Goal: Task Accomplishment & Management: Complete application form

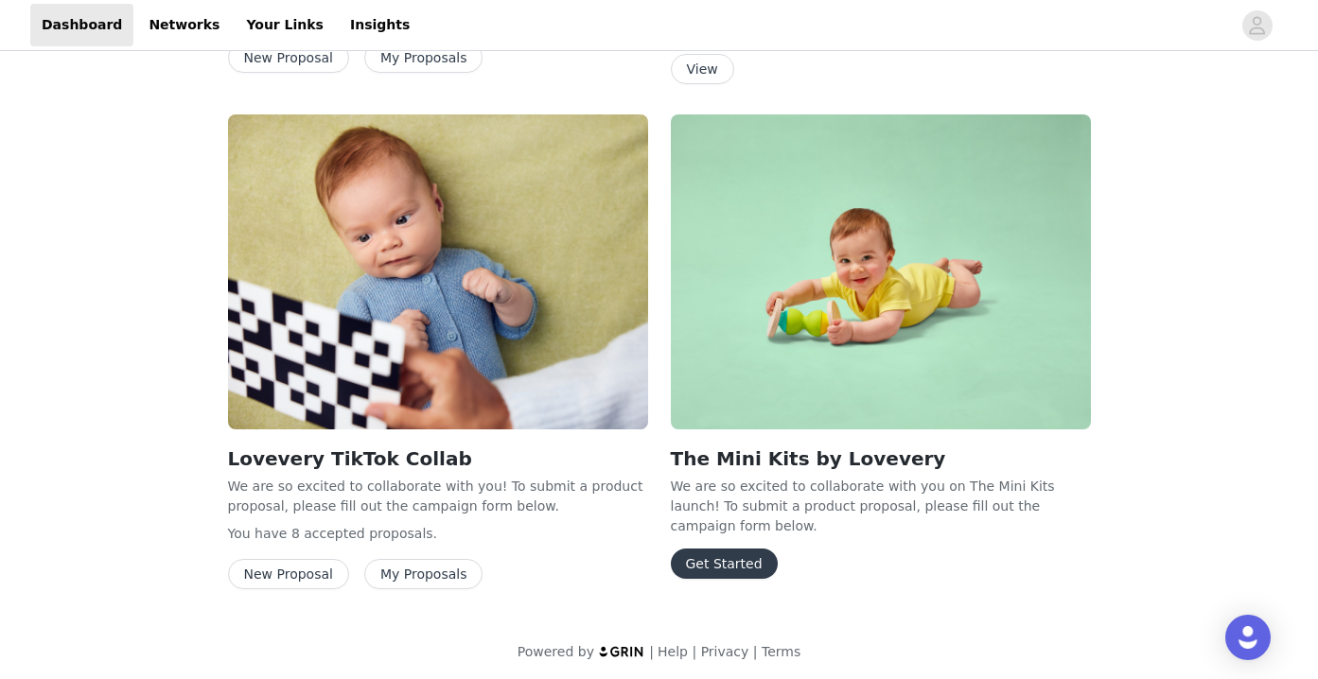
scroll to position [1226, 0]
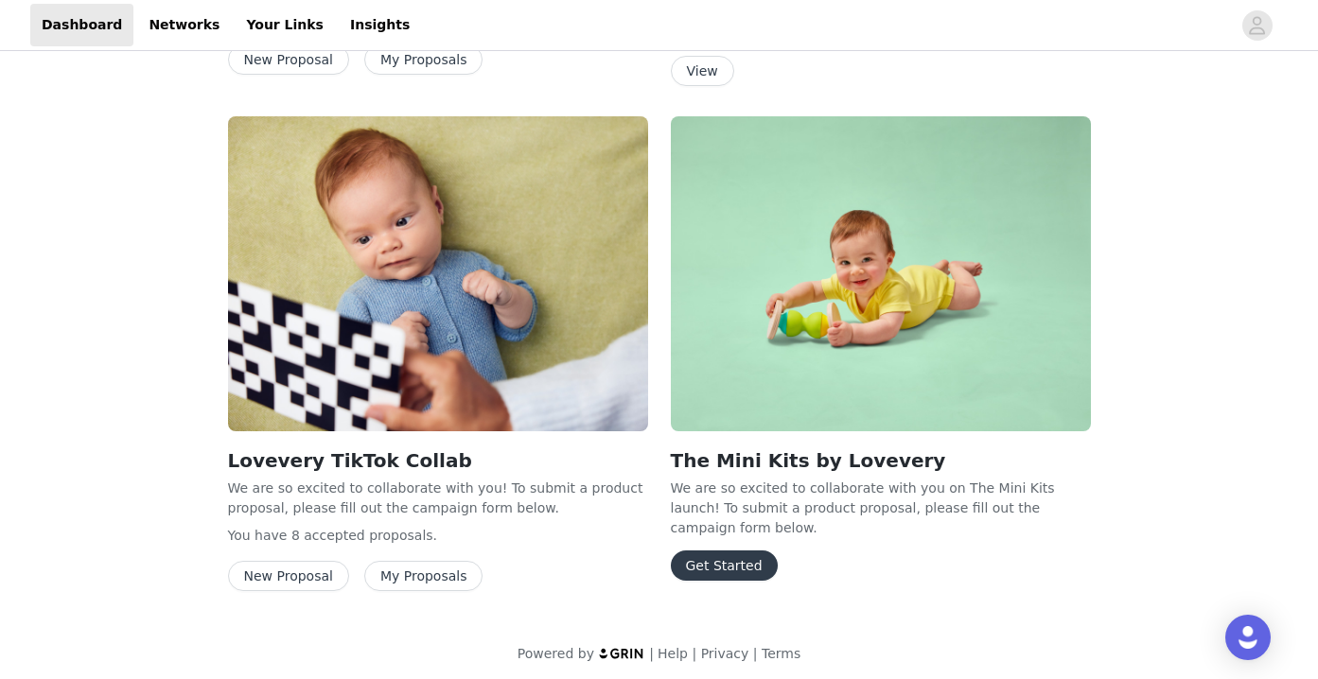
click at [730, 551] on button "Get Started" at bounding box center [724, 566] width 107 height 30
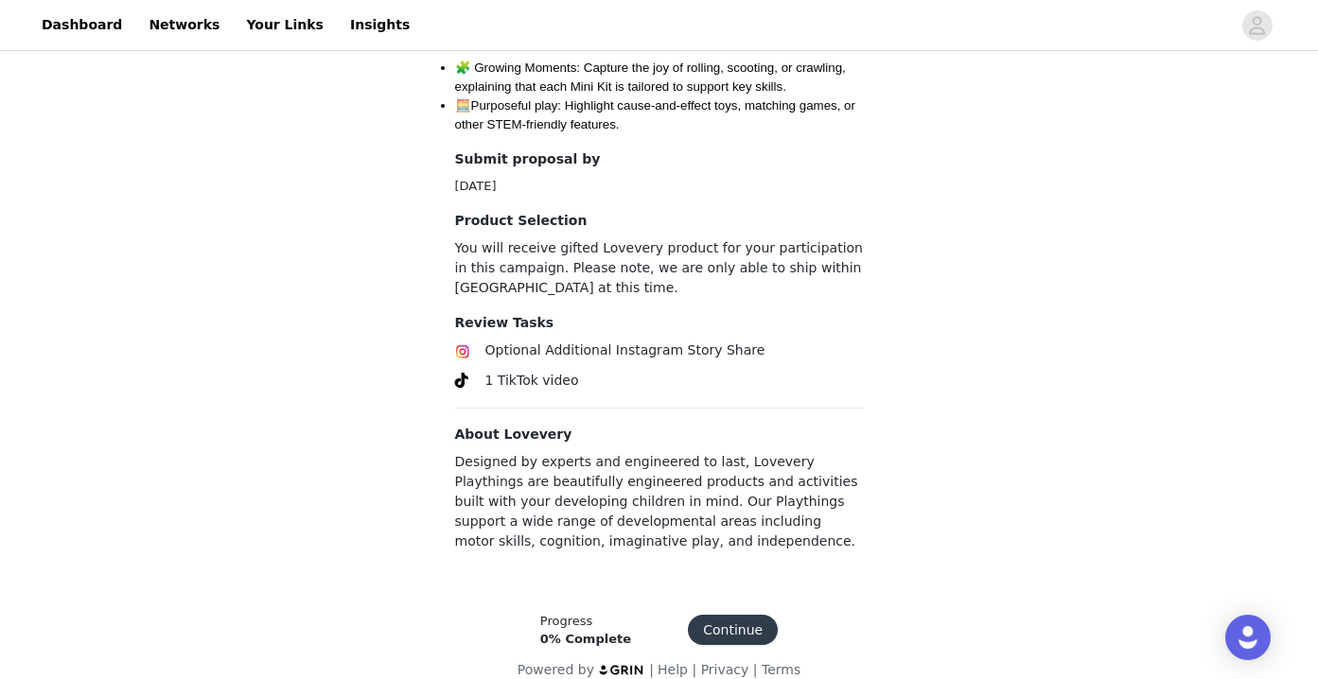
scroll to position [1005, 0]
click at [727, 616] on button "Continue" at bounding box center [733, 631] width 90 height 30
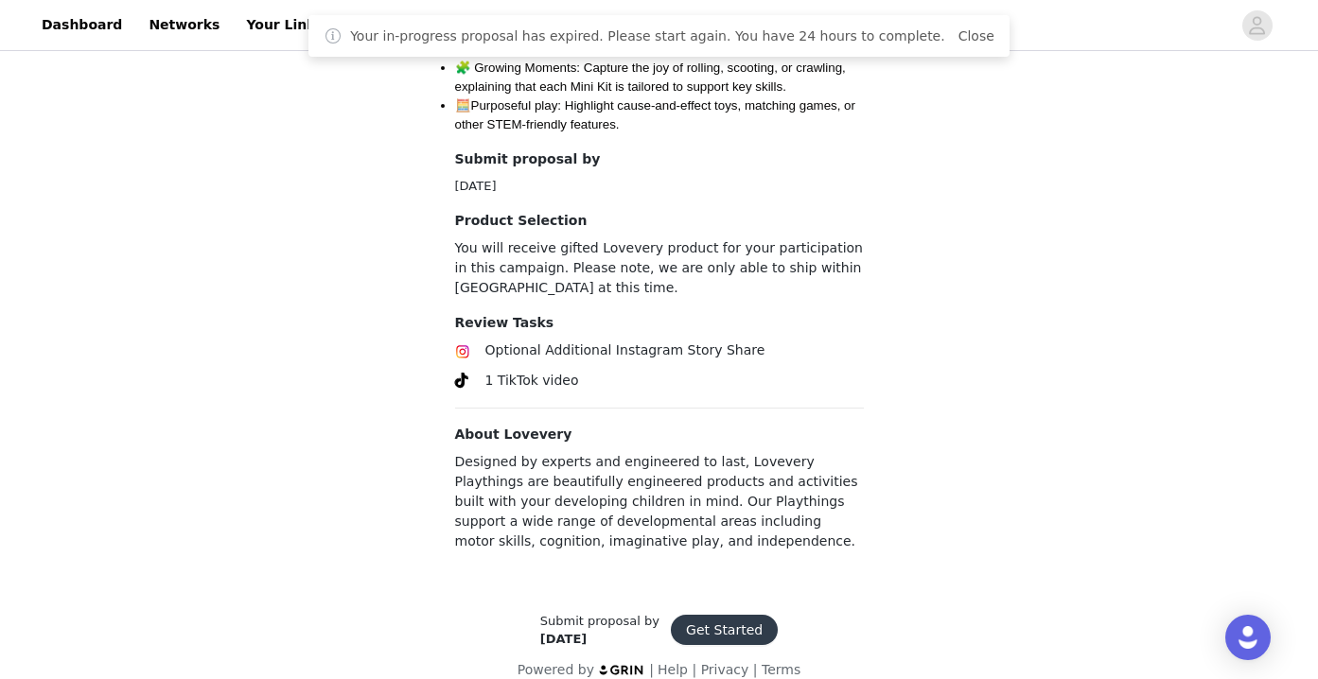
scroll to position [1005, 0]
click at [729, 616] on button "Get Started" at bounding box center [724, 631] width 107 height 30
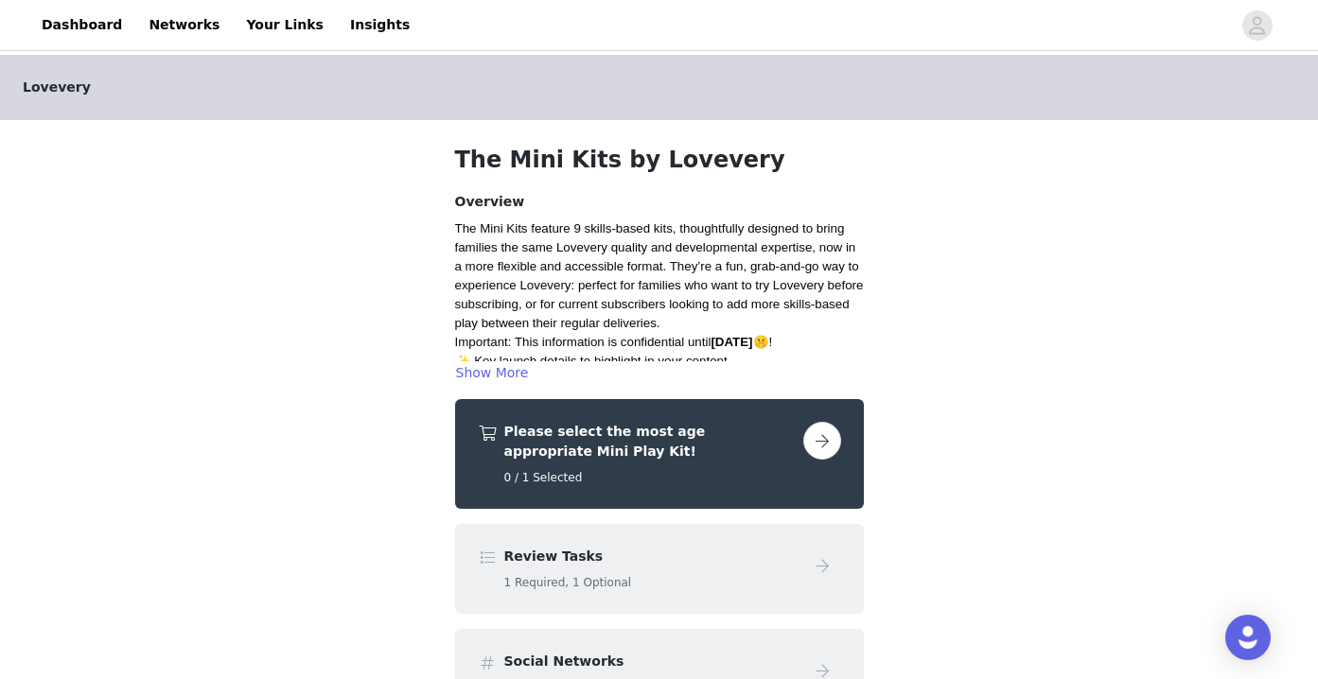
click at [823, 436] on button "button" at bounding box center [822, 441] width 38 height 38
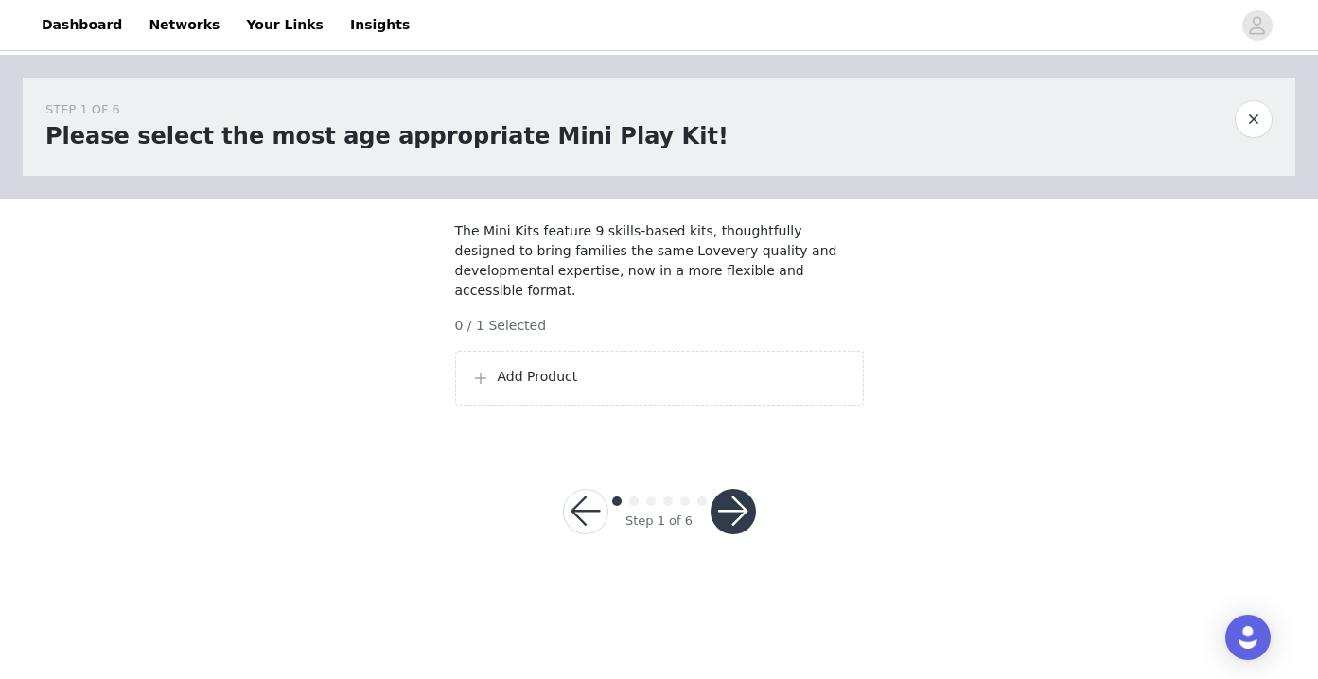
click at [752, 360] on div "Add Product" at bounding box center [659, 378] width 409 height 55
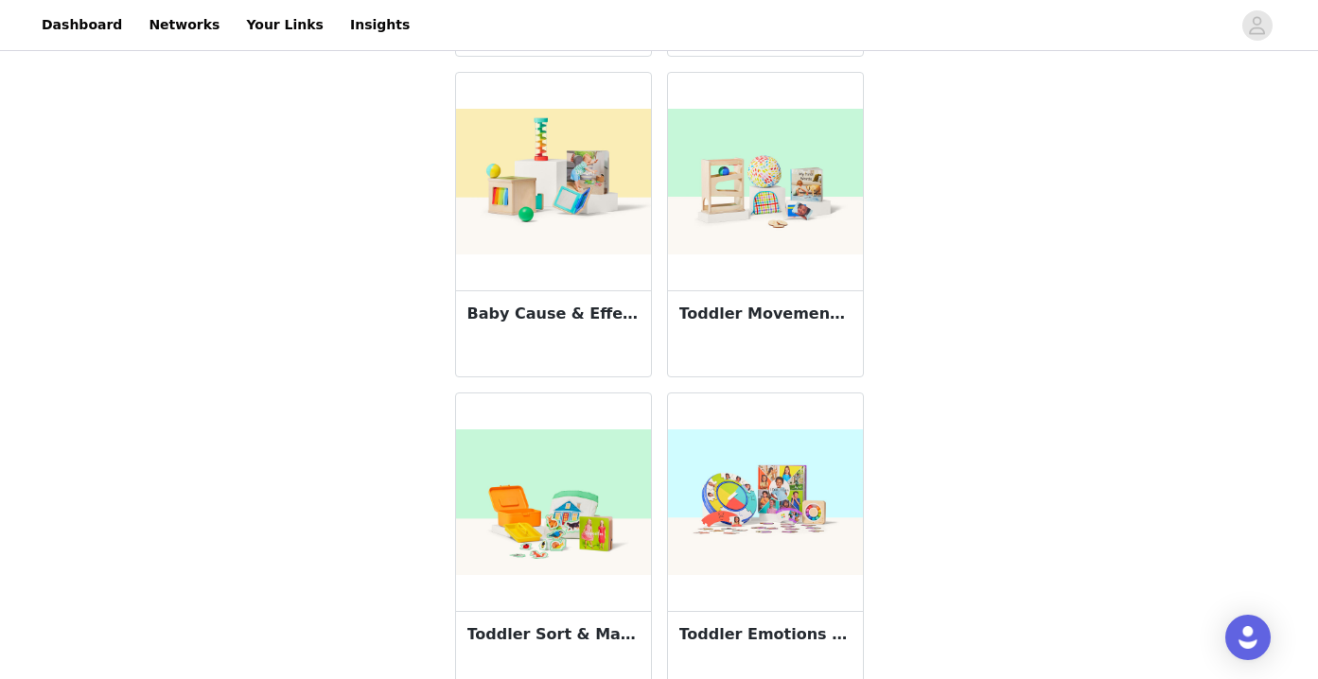
scroll to position [540, 0]
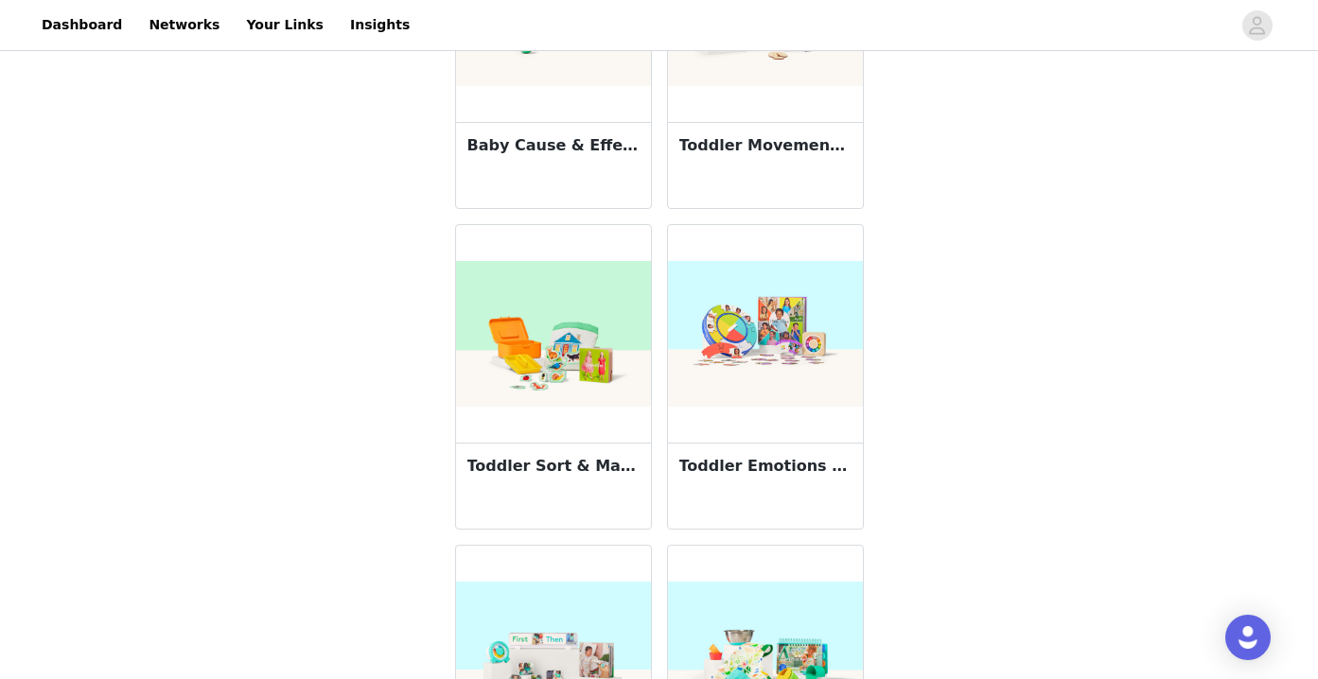
click at [761, 460] on h3 "Toddler Emotions Mini Kit 18M+" at bounding box center [765, 466] width 172 height 23
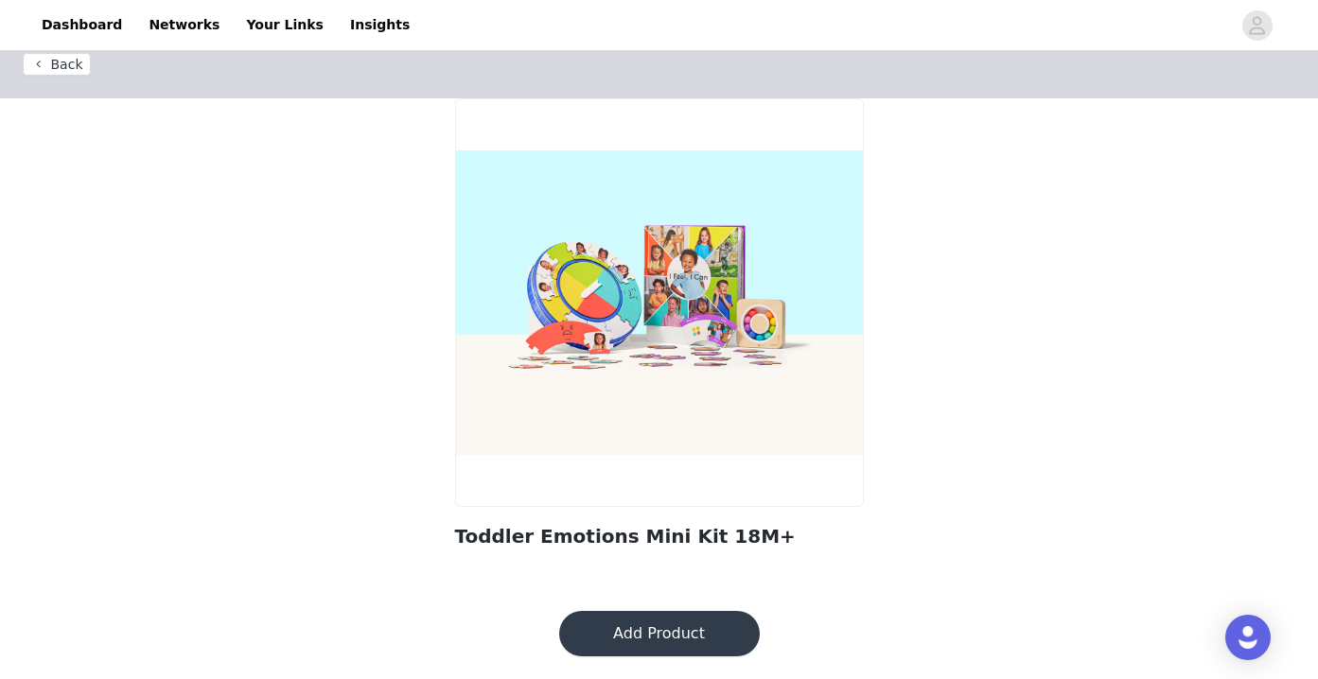
scroll to position [25, 0]
click at [57, 61] on button "Back" at bounding box center [57, 64] width 68 height 23
click at [71, 66] on button "Back" at bounding box center [57, 64] width 68 height 23
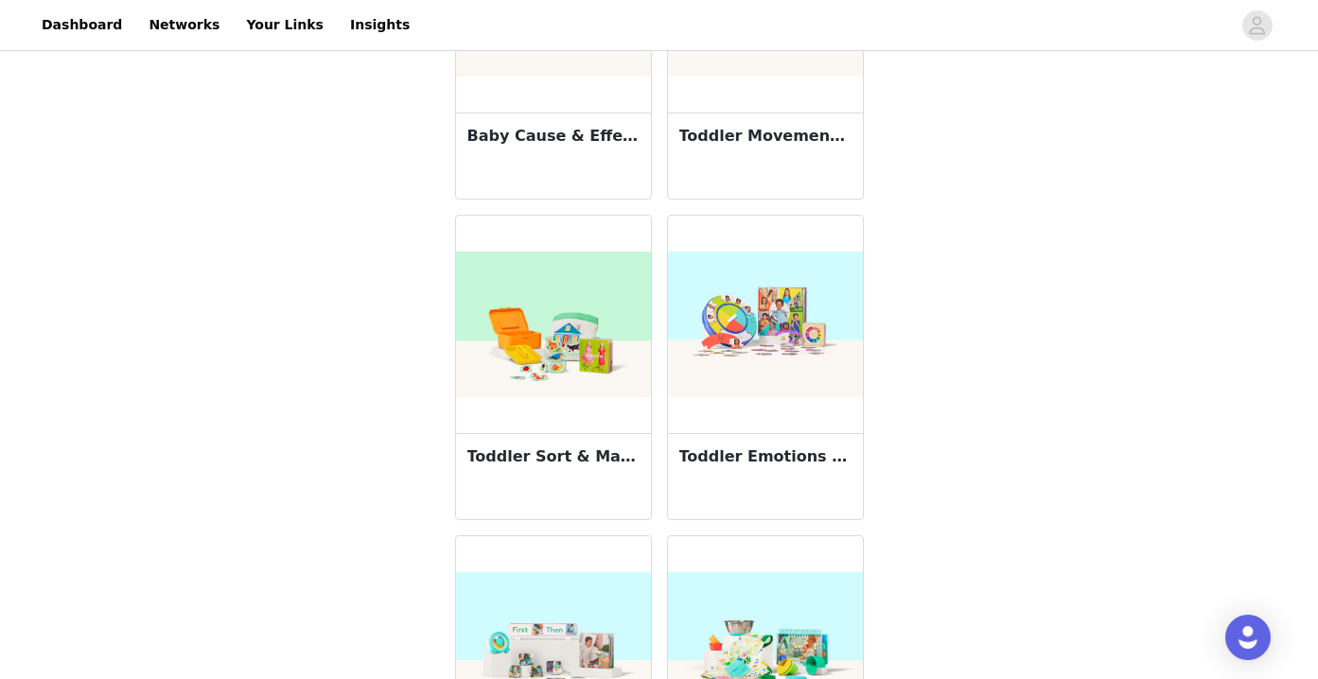
scroll to position [521, 0]
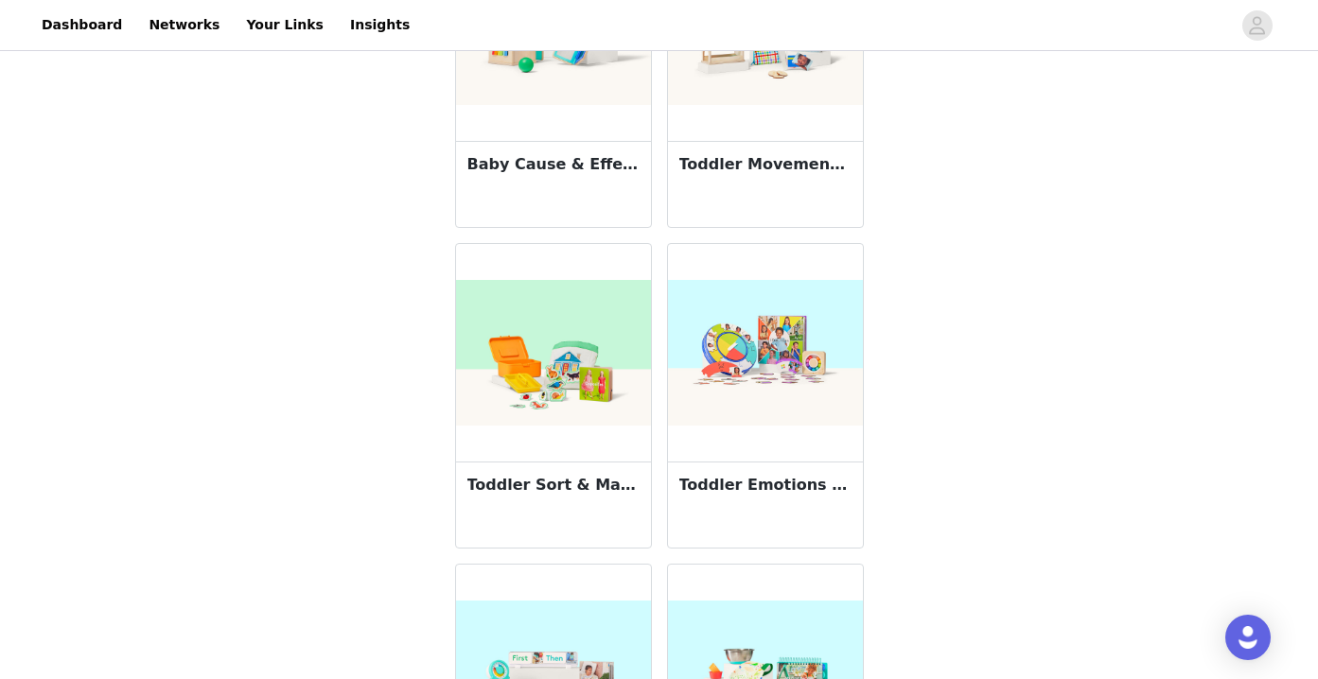
click at [785, 477] on h3 "Toddler Emotions Mini Kit 18M+" at bounding box center [765, 485] width 172 height 23
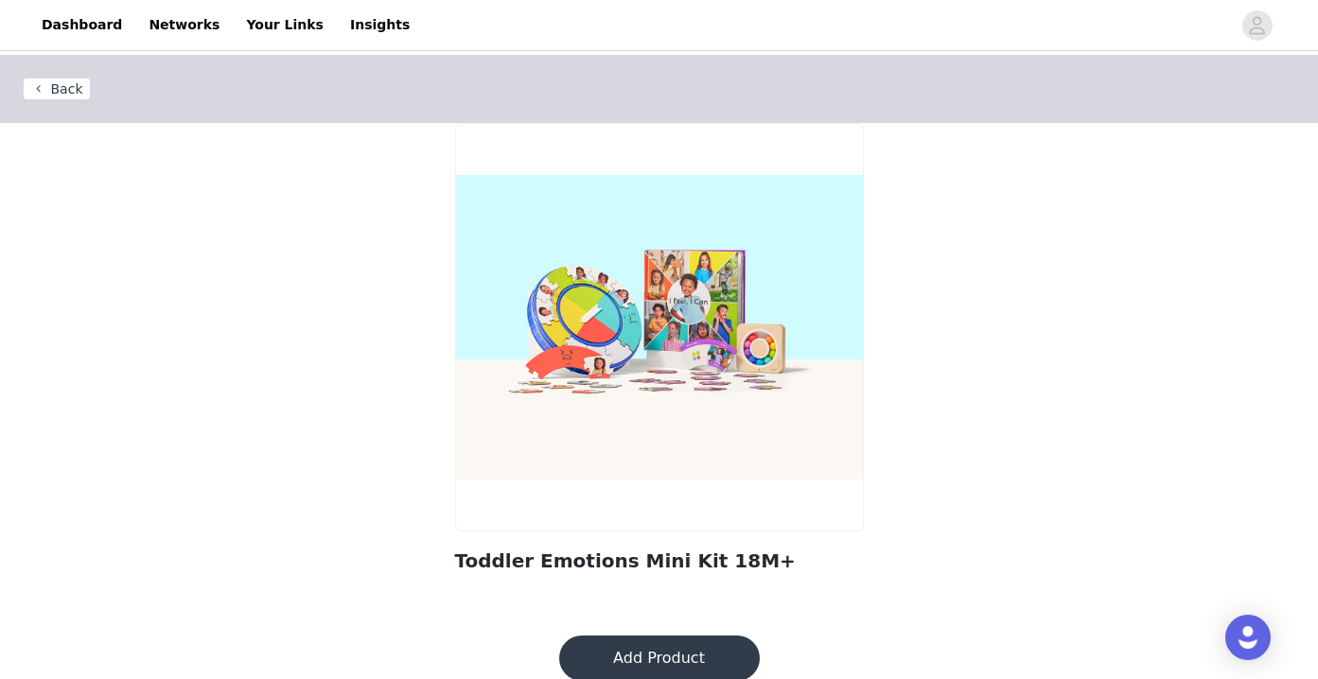
click at [667, 659] on button "Add Product" at bounding box center [659, 658] width 201 height 45
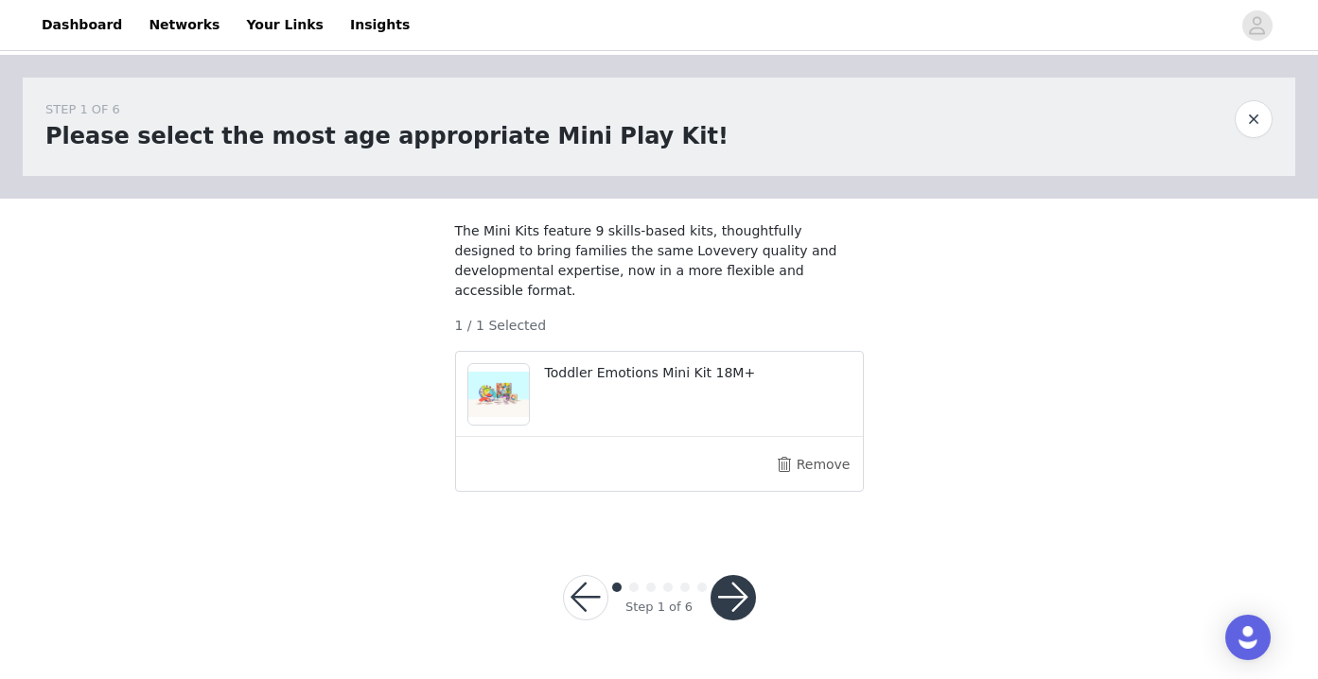
click at [734, 604] on button "button" at bounding box center [733, 597] width 45 height 45
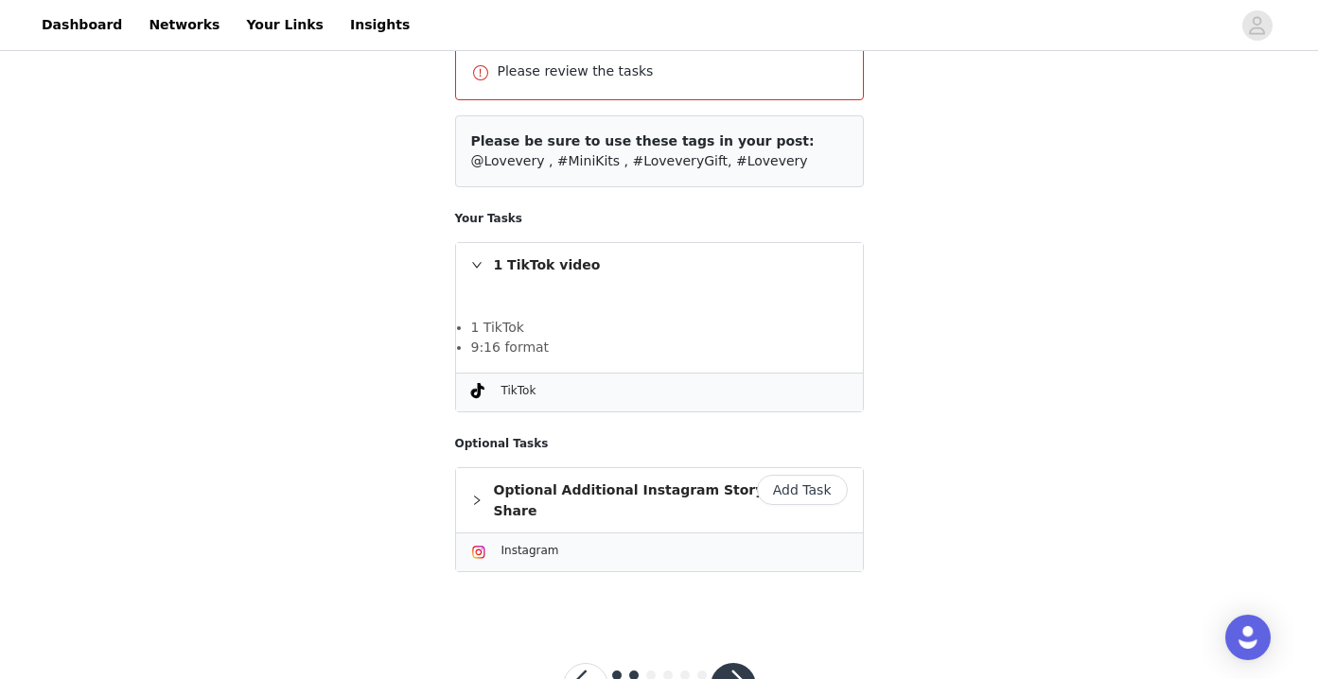
scroll to position [233, 0]
click at [801, 473] on button "Add Task" at bounding box center [802, 488] width 91 height 30
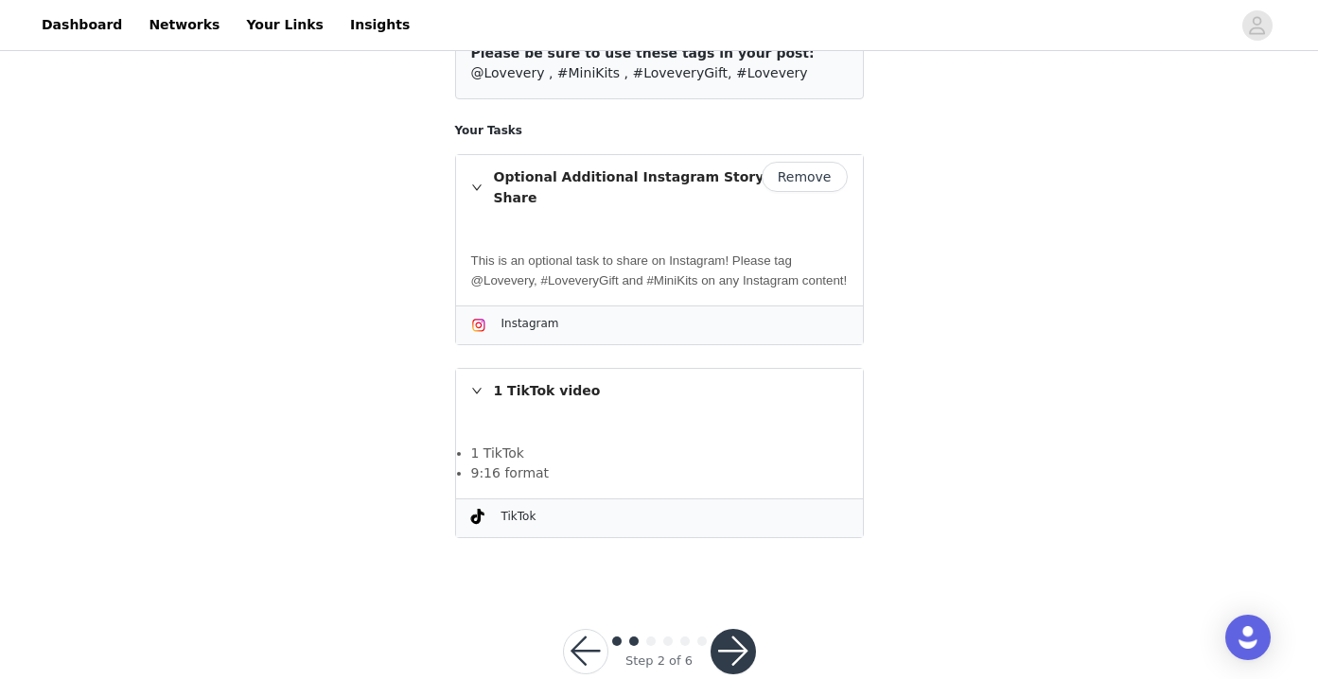
scroll to position [248, 0]
click at [729, 630] on button "button" at bounding box center [733, 652] width 45 height 45
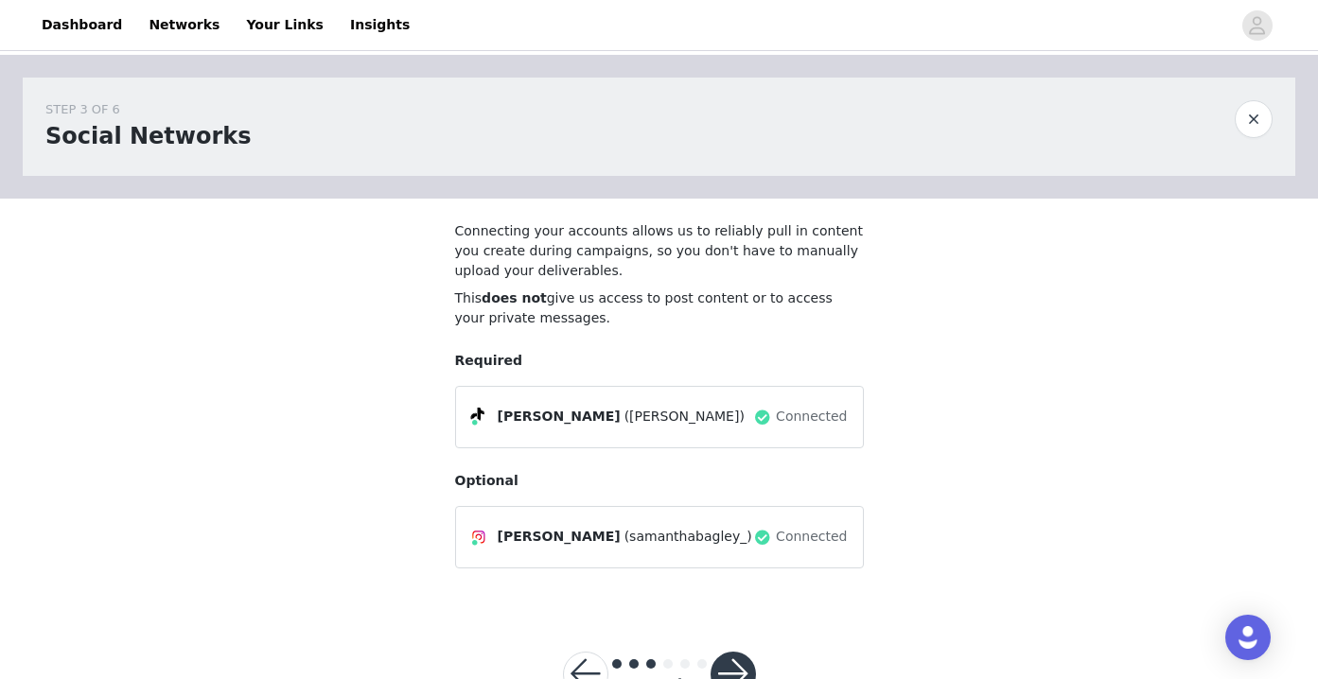
click at [728, 661] on button "button" at bounding box center [733, 674] width 45 height 45
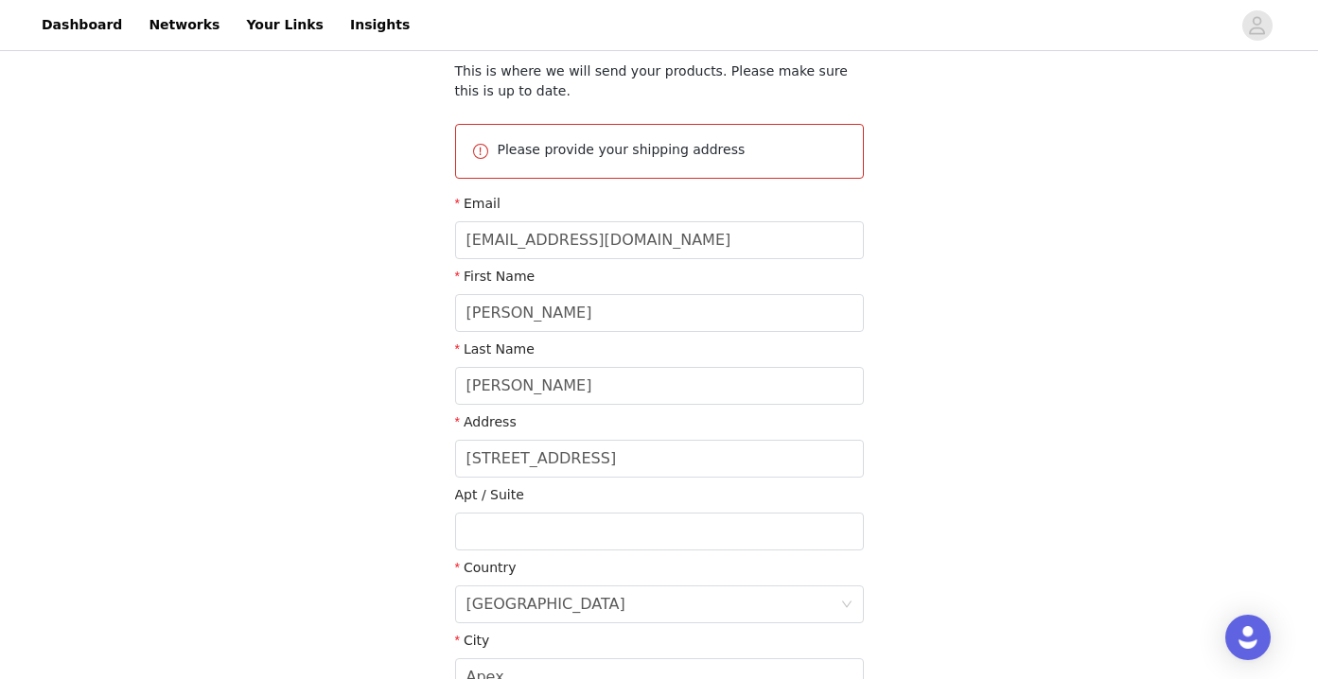
scroll to position [175, 0]
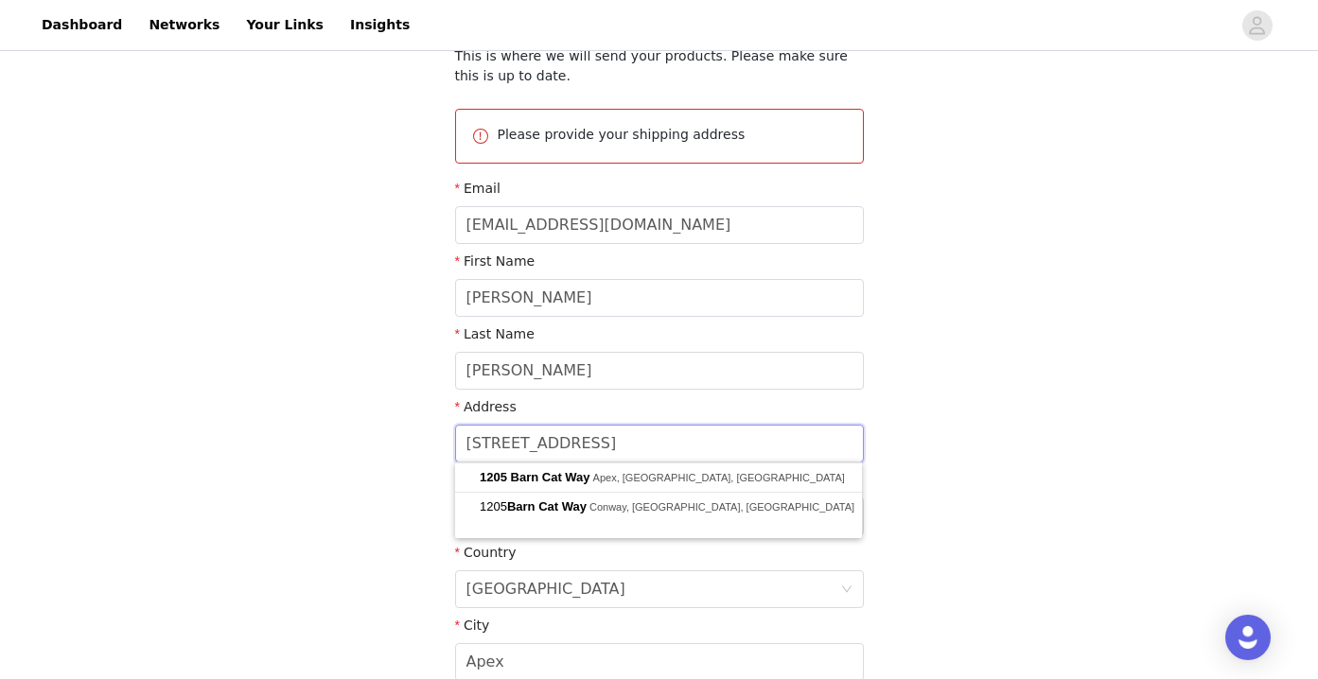
drag, startPoint x: 643, startPoint y: 431, endPoint x: 434, endPoint y: 434, distance: 209.1
drag, startPoint x: 614, startPoint y: 445, endPoint x: 459, endPoint y: 436, distance: 155.4
click at [458, 437] on input "[STREET_ADDRESS]" at bounding box center [659, 444] width 409 height 38
type input "2"
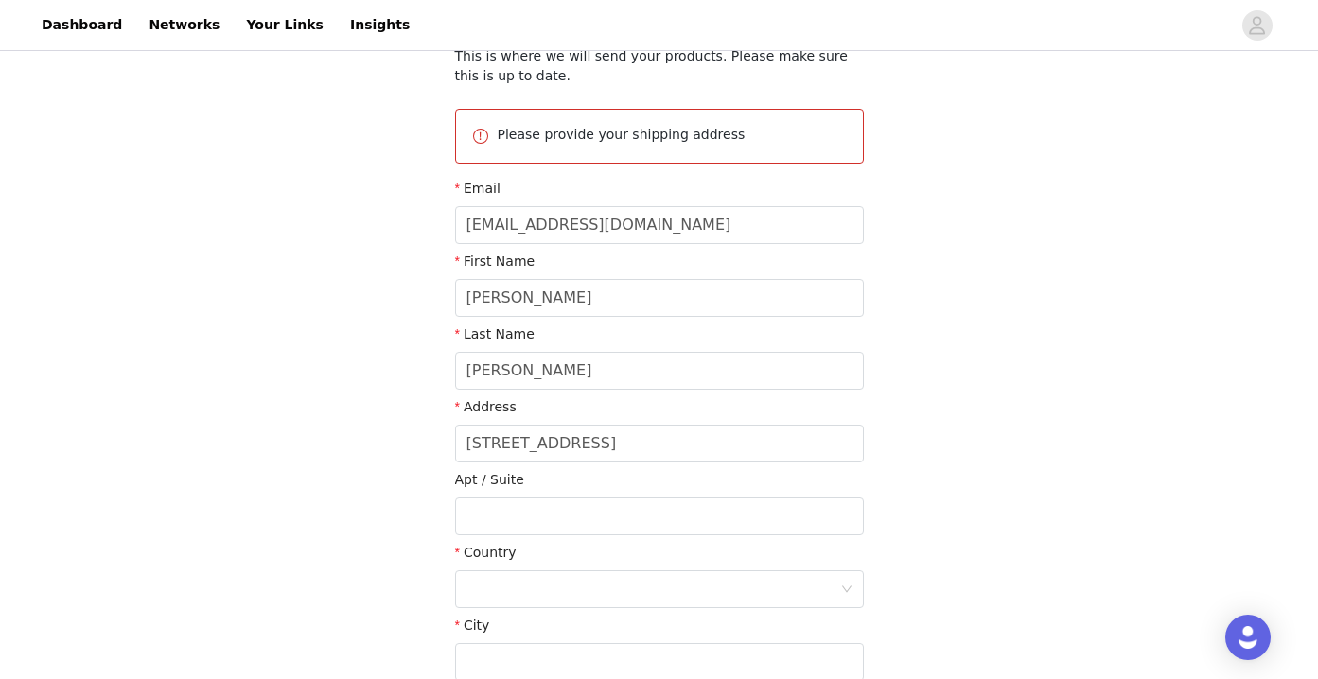
type input "[STREET_ADDRESS]"
type input "[GEOGRAPHIC_DATA]"
type input "27284"
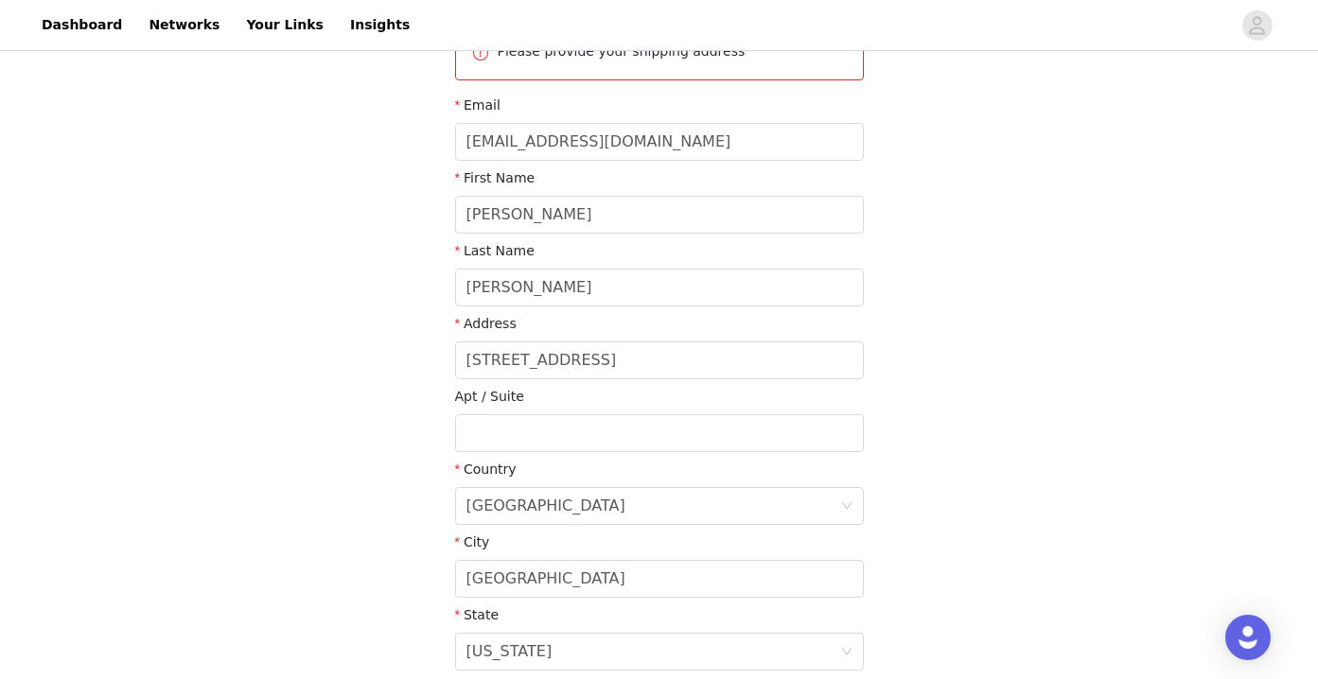
scroll to position [327, 1]
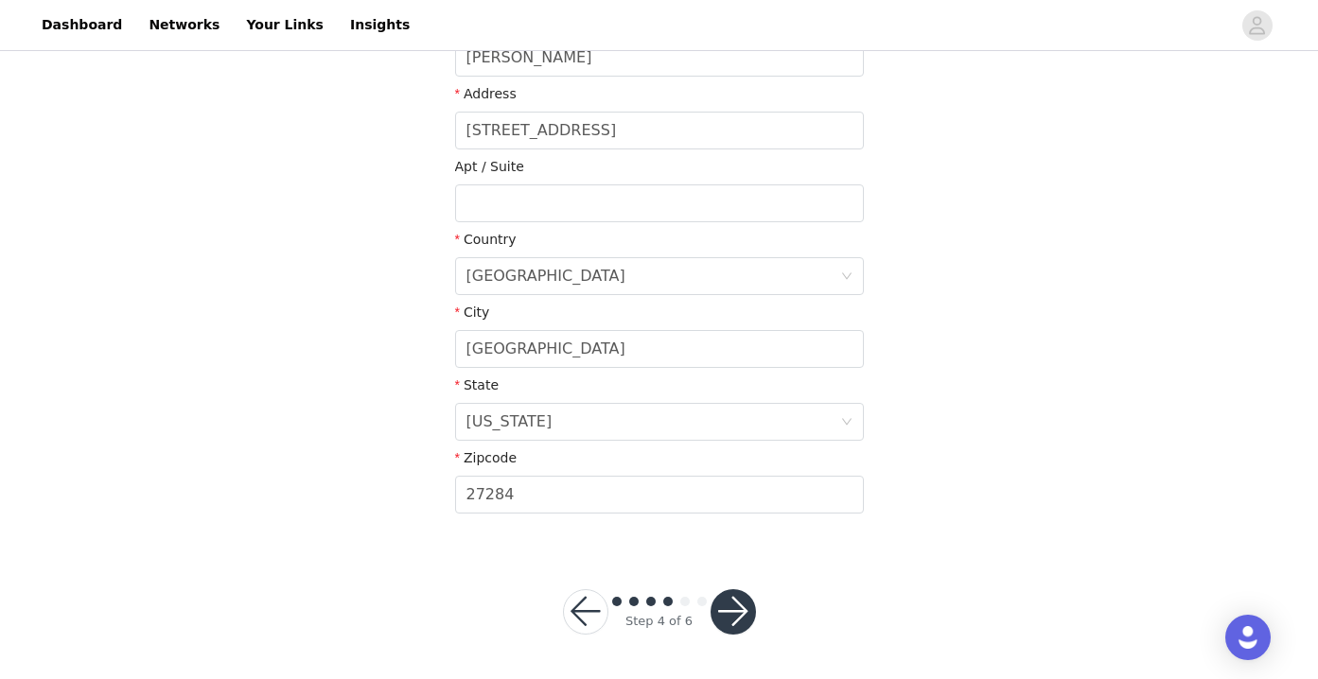
click at [731, 615] on button "button" at bounding box center [733, 611] width 45 height 45
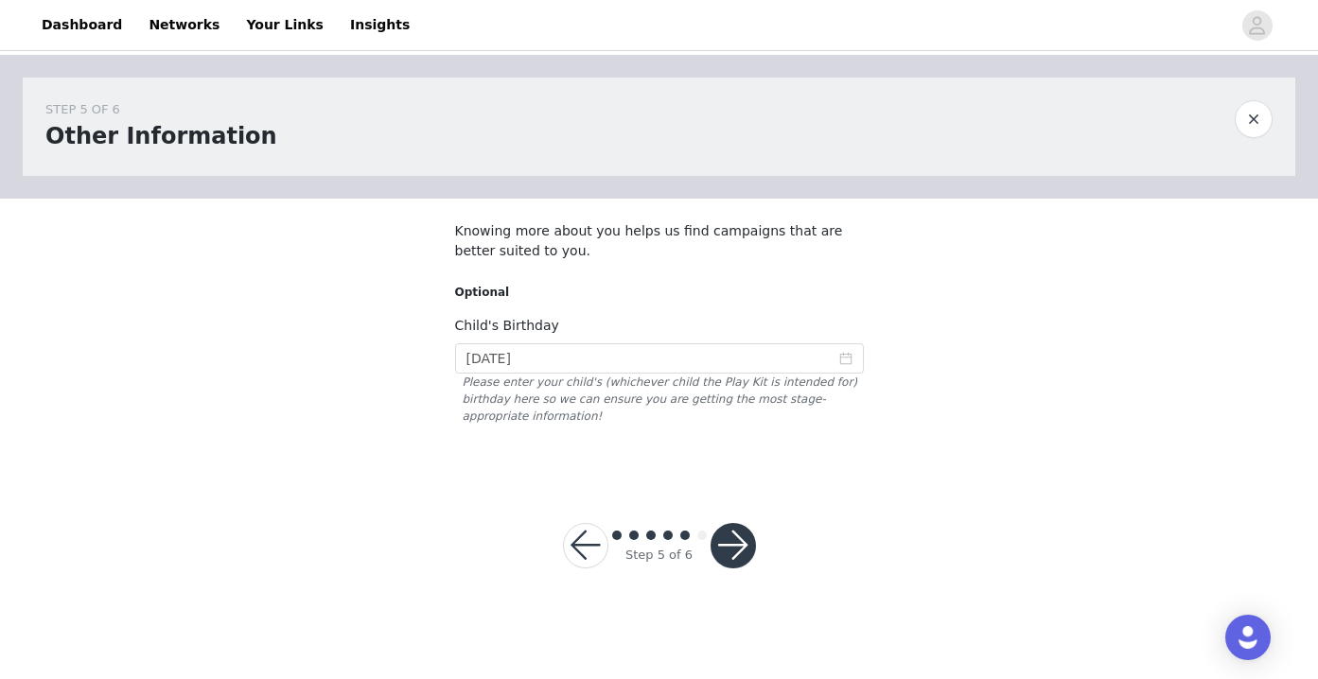
click at [739, 535] on button "button" at bounding box center [733, 545] width 45 height 45
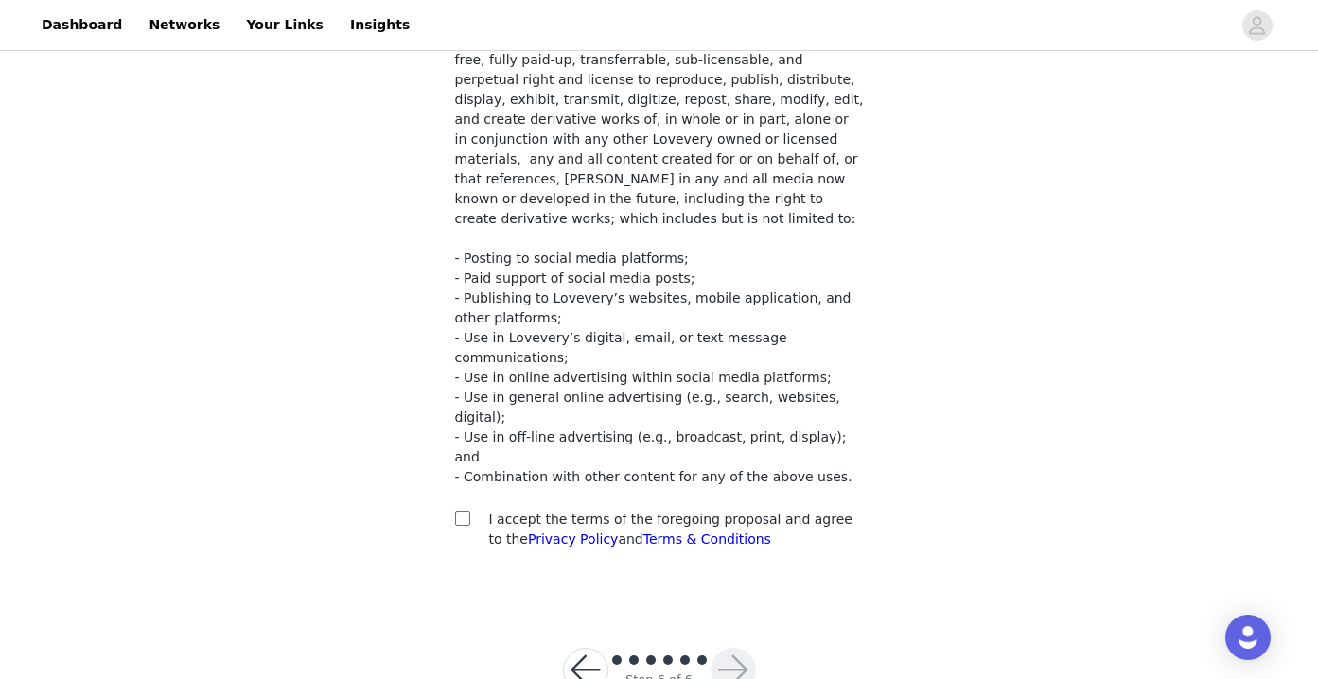
scroll to position [323, 0]
click at [459, 512] on input "checkbox" at bounding box center [461, 518] width 13 height 13
checkbox input "true"
click at [739, 649] on button "button" at bounding box center [733, 671] width 45 height 45
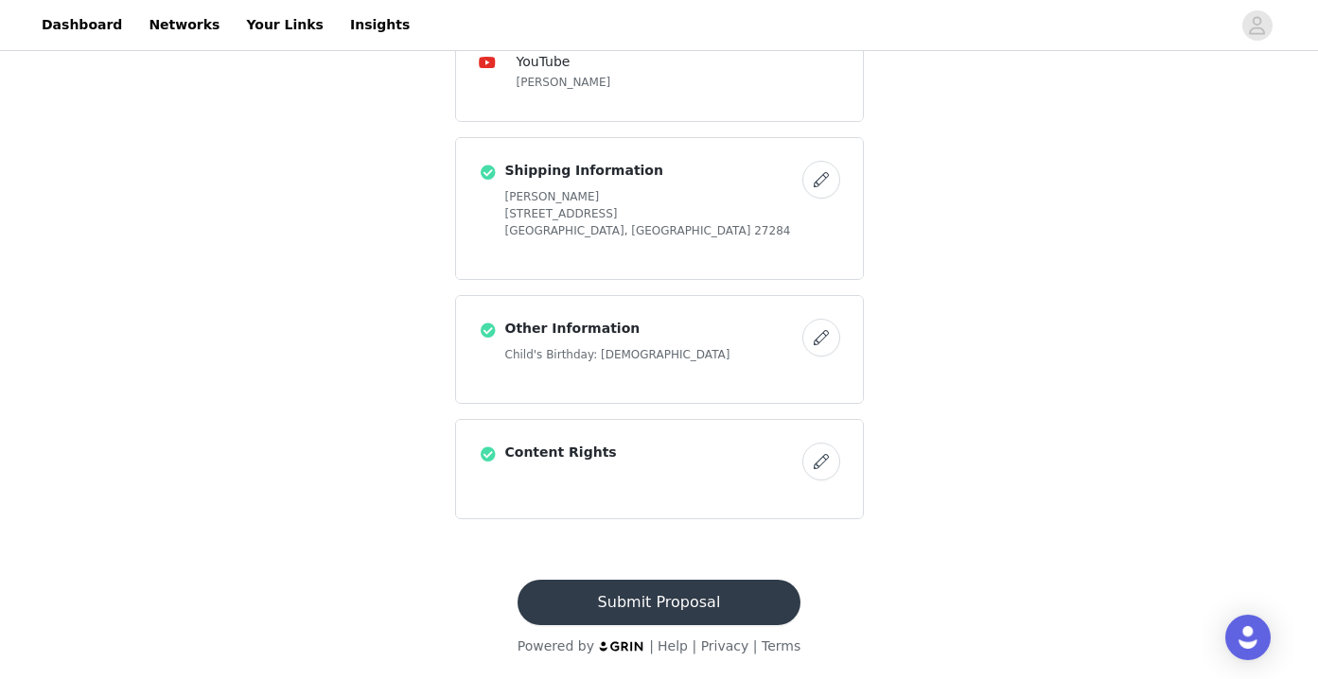
scroll to position [875, 0]
click at [713, 602] on button "Submit Proposal" at bounding box center [659, 602] width 283 height 45
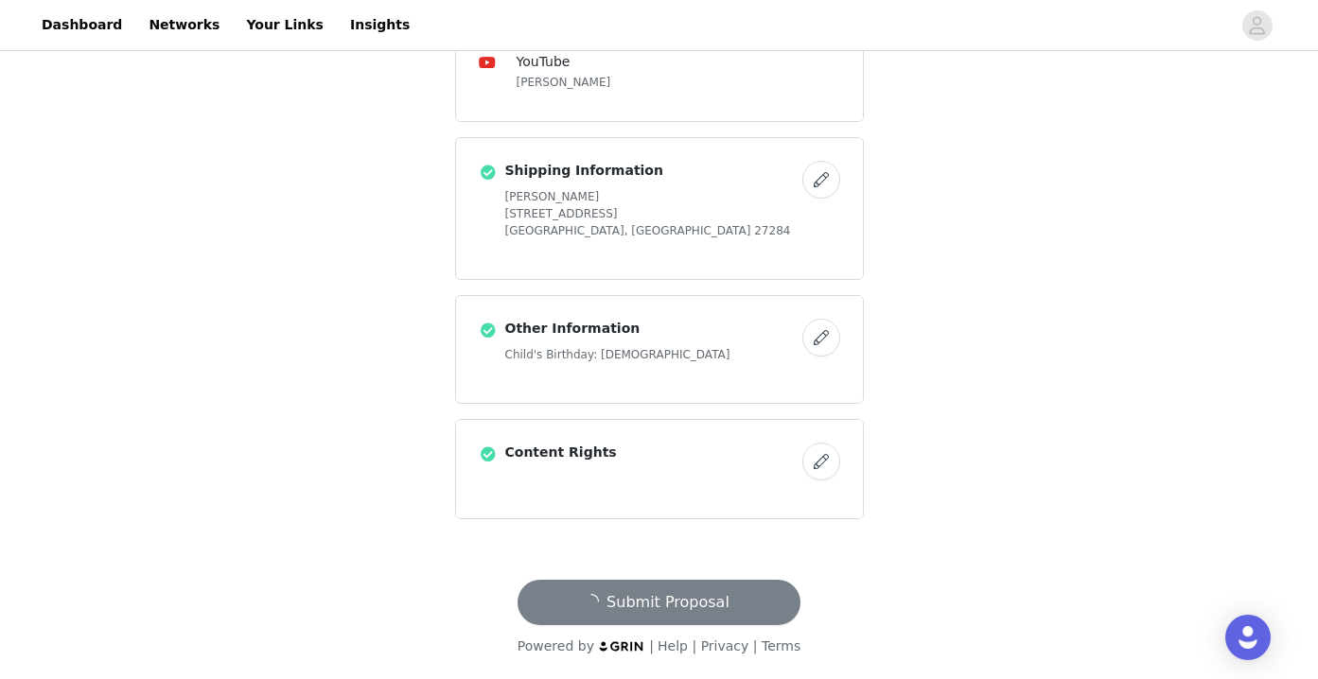
scroll to position [0, 0]
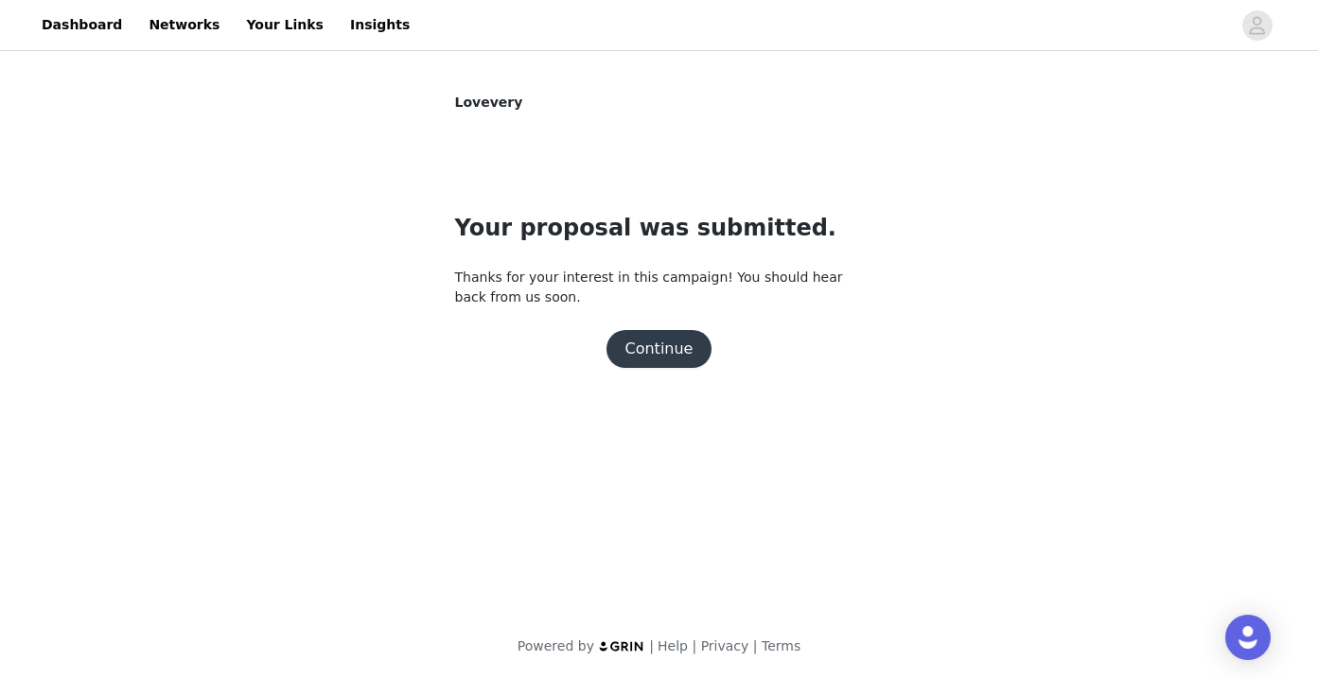
click at [680, 358] on button "Continue" at bounding box center [659, 349] width 106 height 38
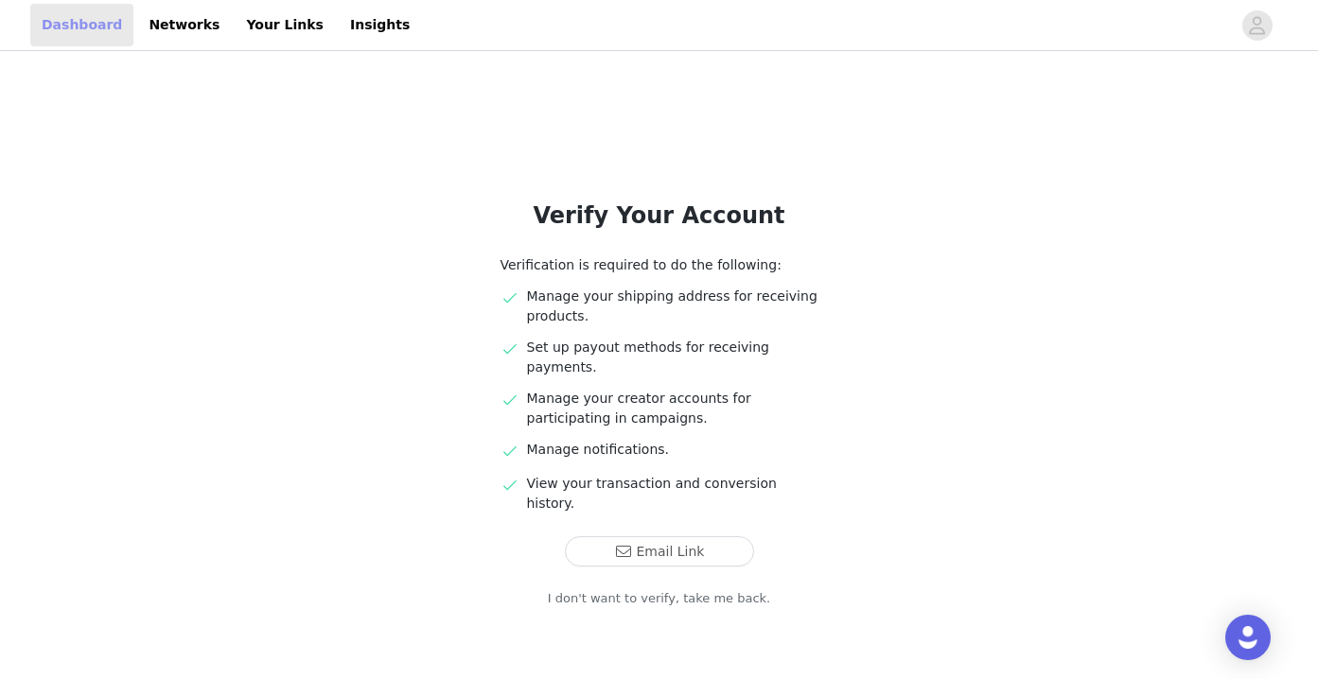
click at [82, 31] on link "Dashboard" at bounding box center [81, 25] width 103 height 43
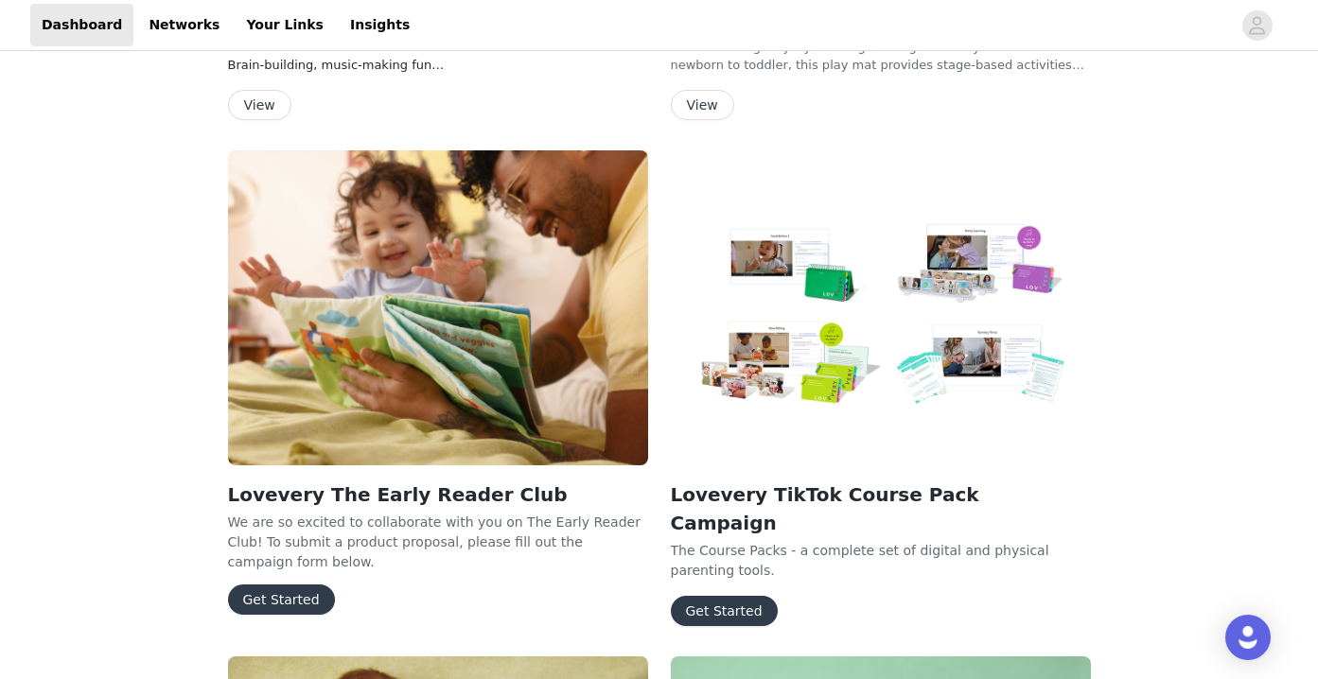
scroll to position [765, 0]
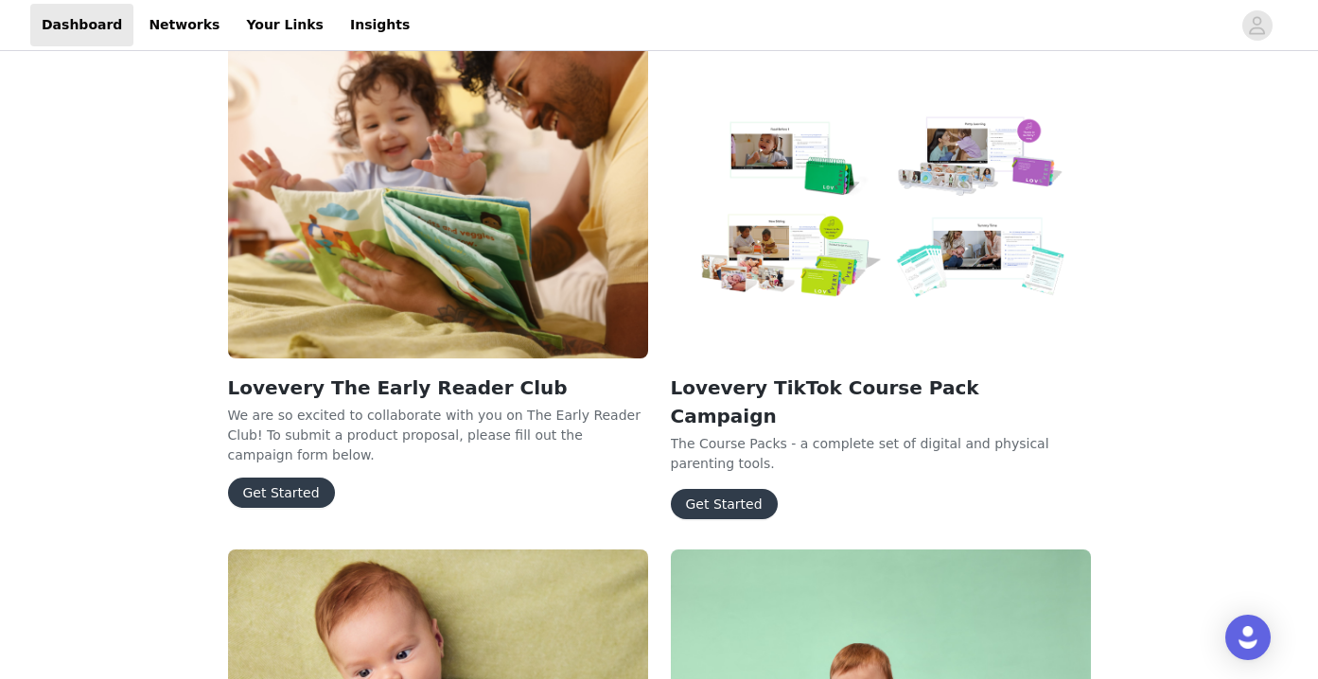
click at [268, 499] on button "Get Started" at bounding box center [281, 493] width 107 height 30
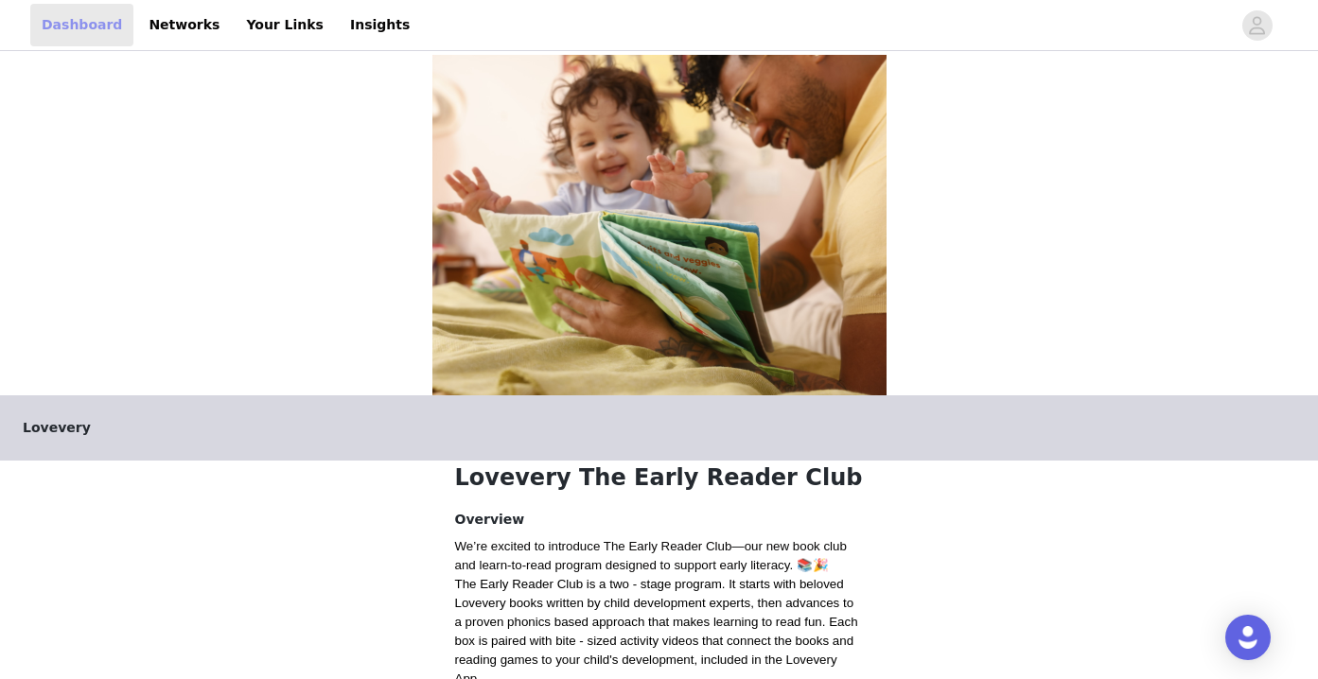
click at [88, 23] on link "Dashboard" at bounding box center [81, 25] width 103 height 43
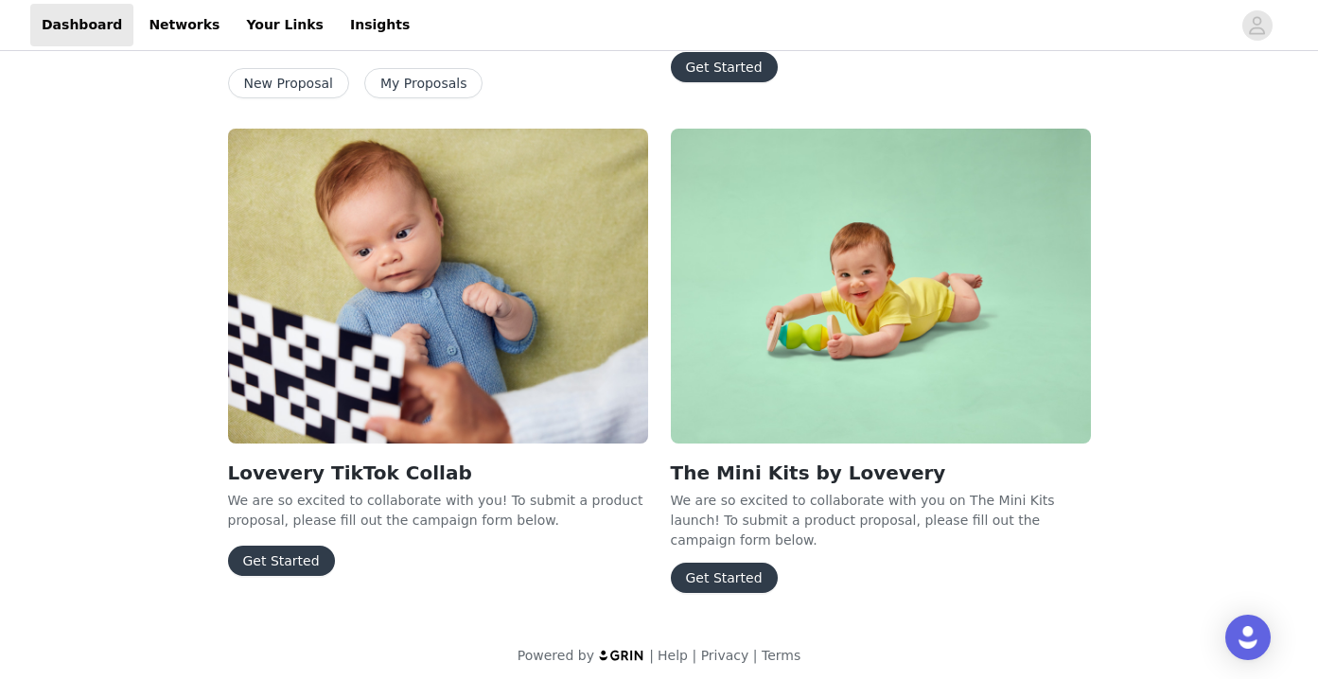
scroll to position [1199, 0]
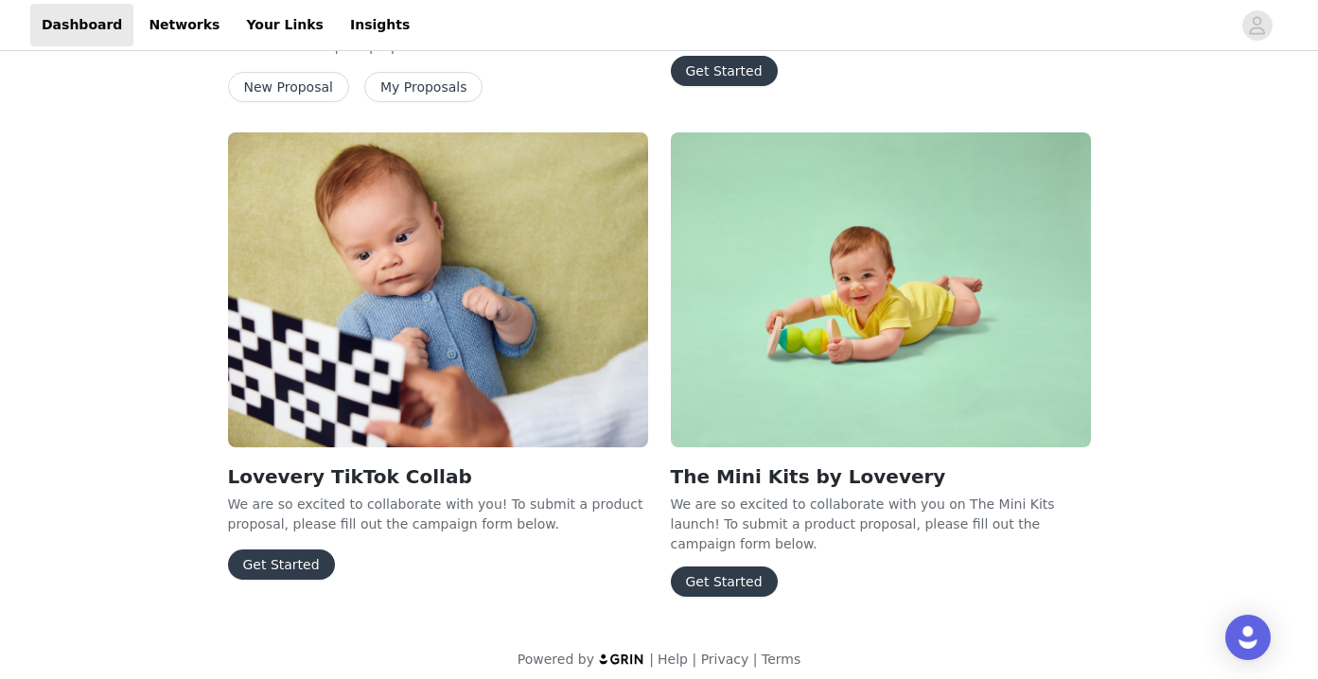
click at [285, 576] on button "Get Started" at bounding box center [281, 565] width 107 height 30
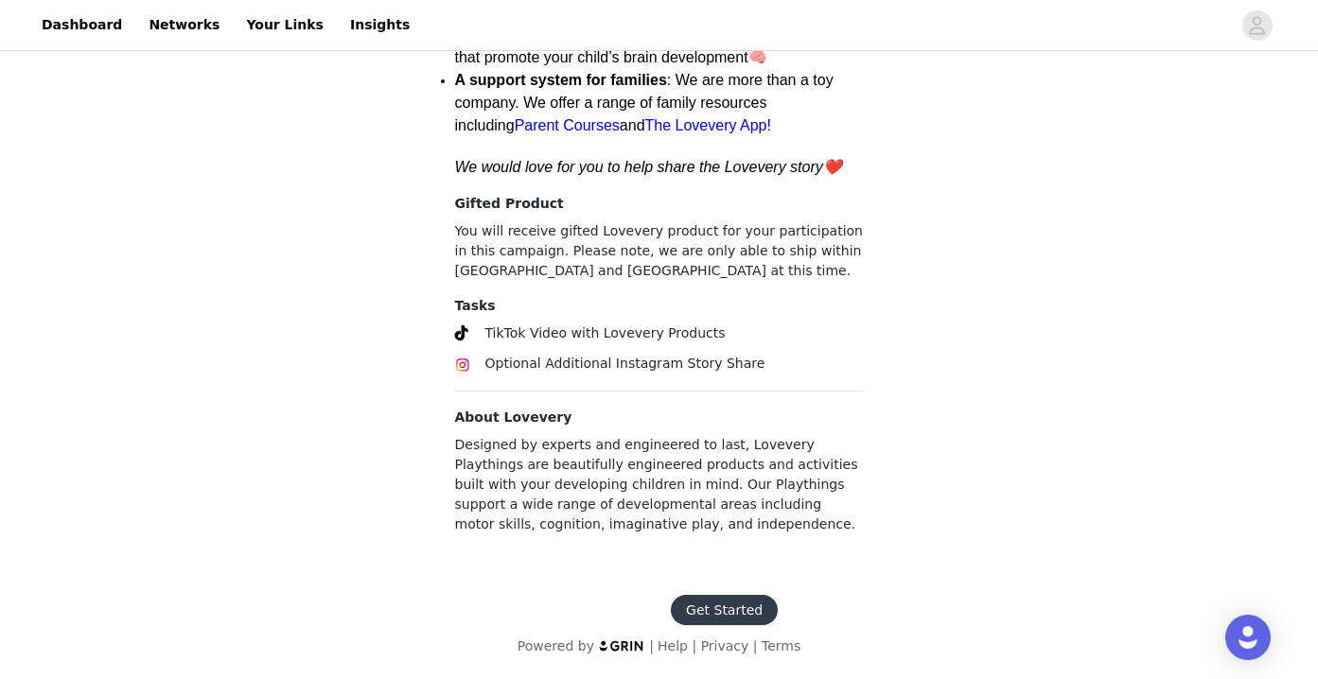
scroll to position [654, 0]
click at [729, 617] on button "Get Started" at bounding box center [724, 610] width 107 height 30
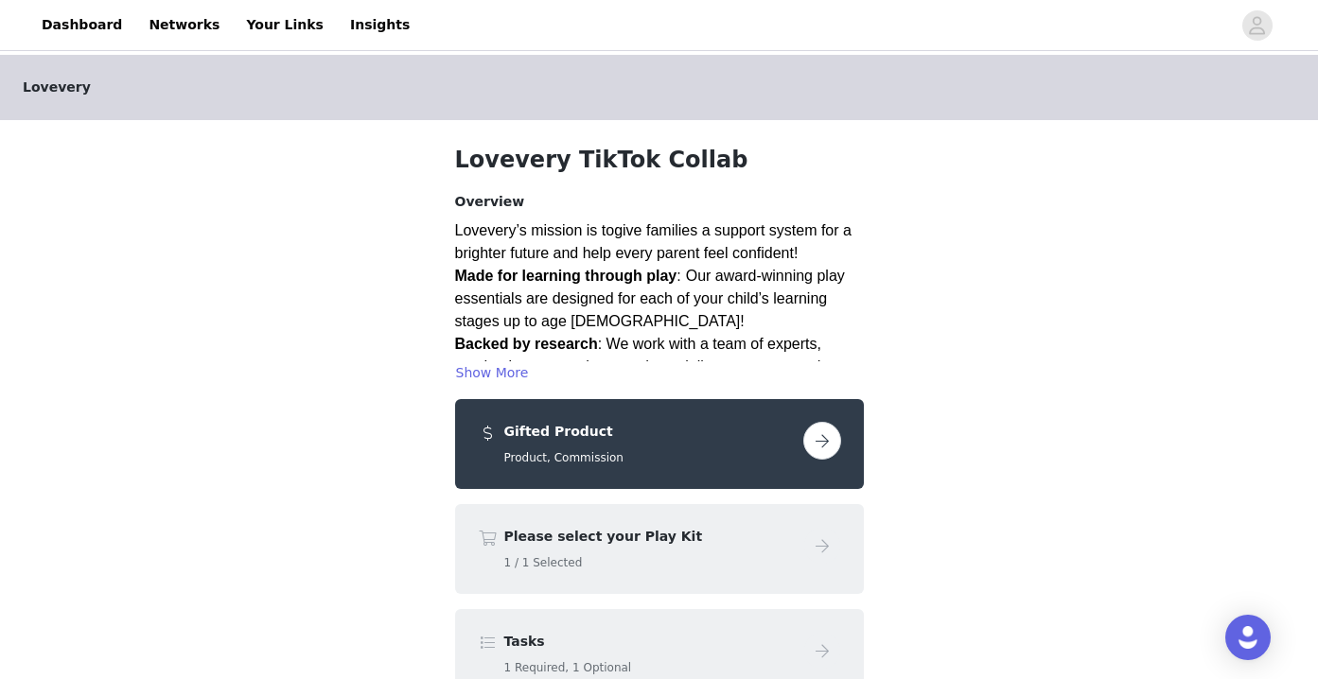
click at [826, 440] on button "button" at bounding box center [822, 441] width 38 height 38
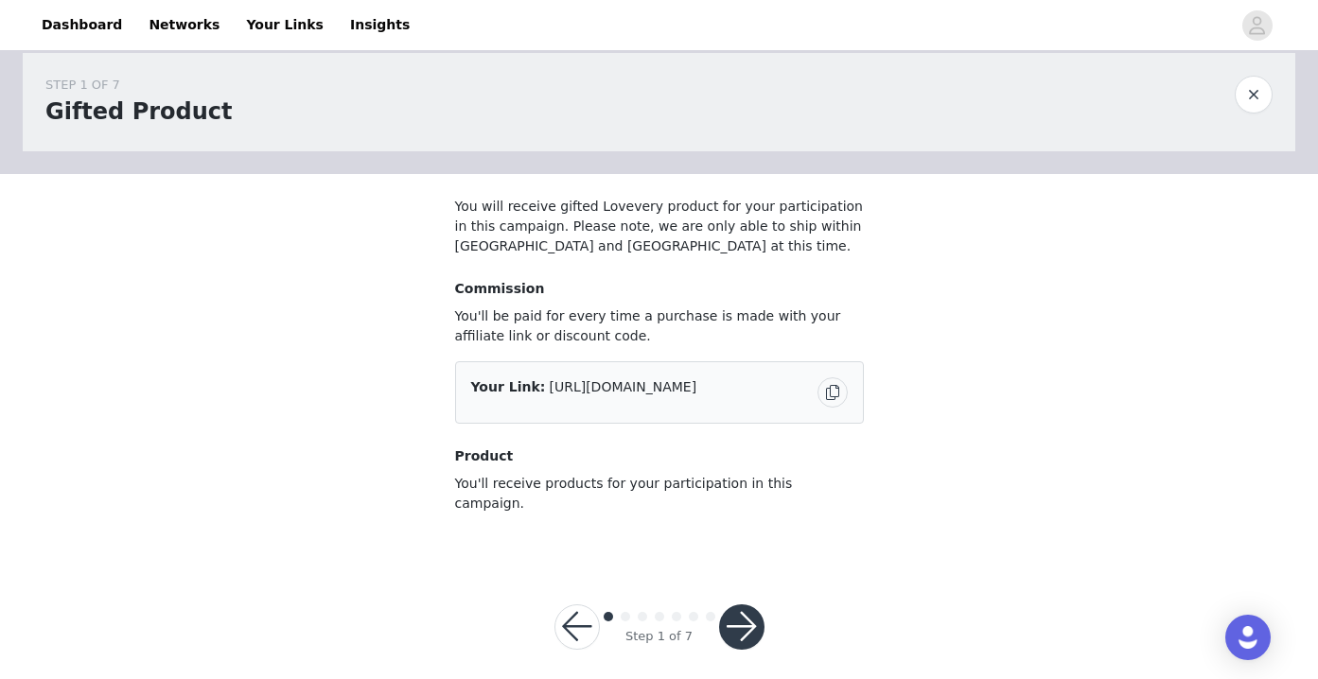
scroll to position [20, 0]
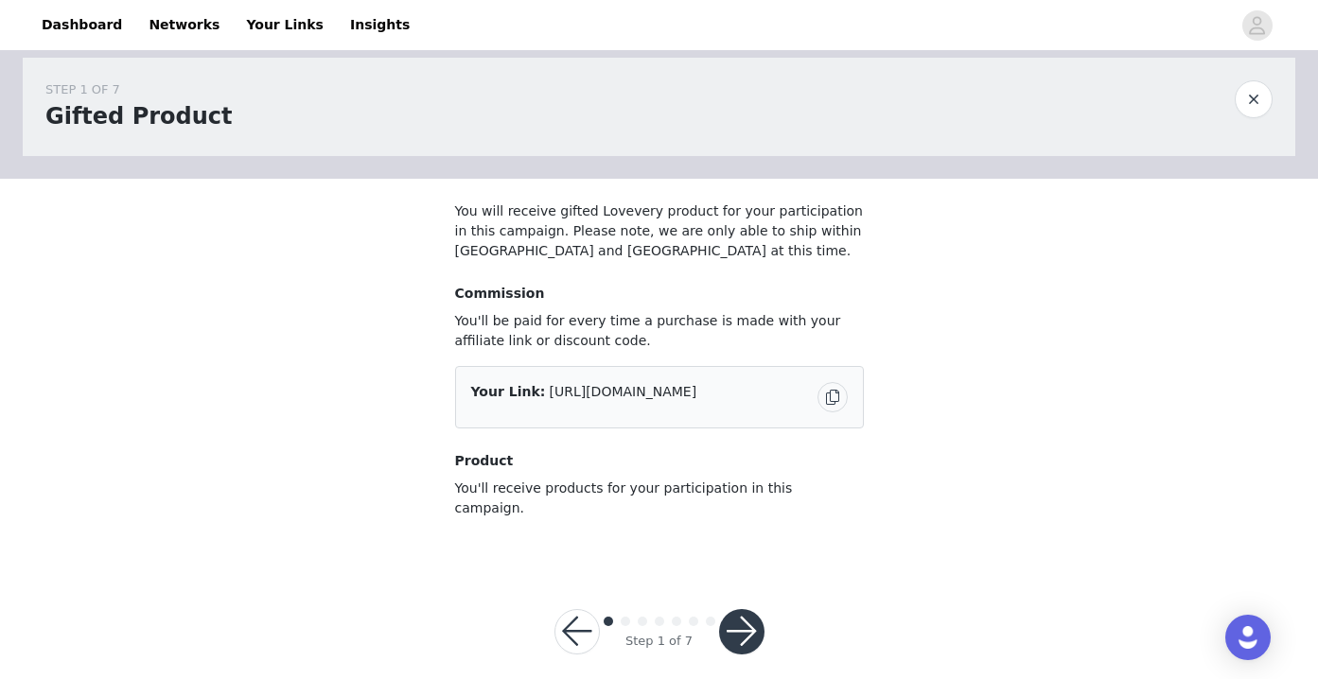
click at [747, 616] on button "button" at bounding box center [741, 631] width 45 height 45
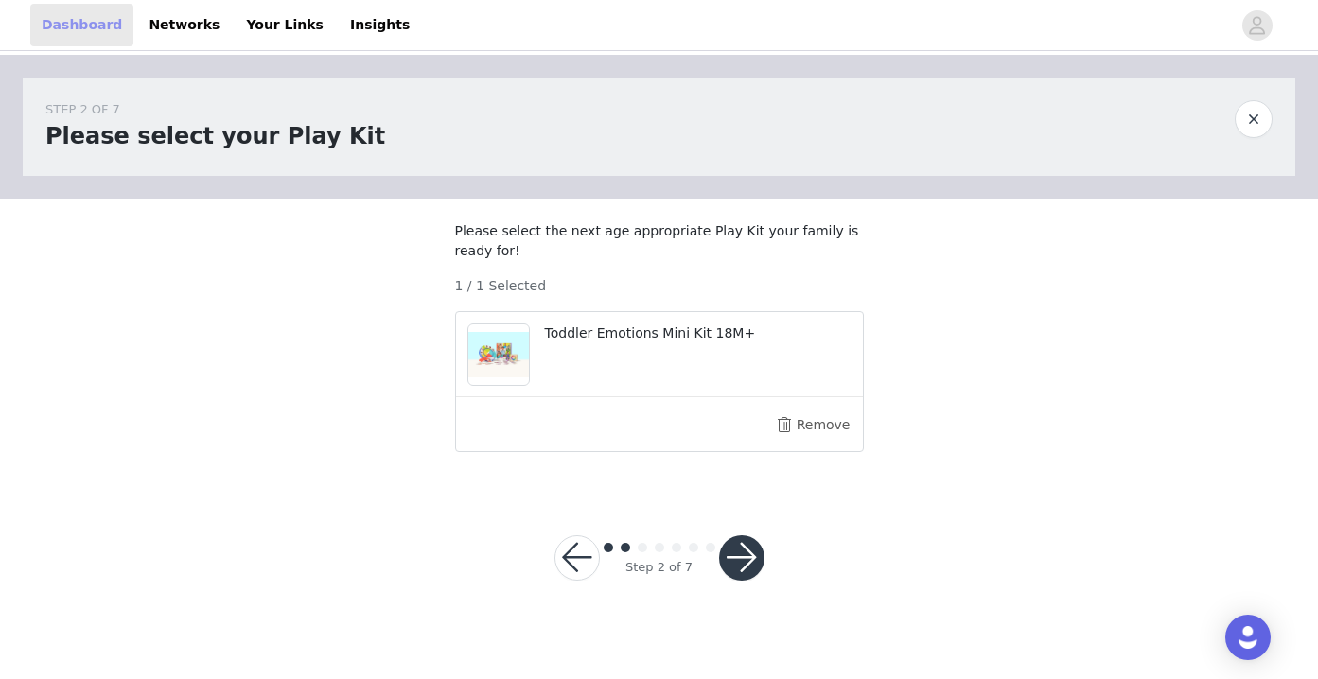
click at [100, 24] on link "Dashboard" at bounding box center [81, 25] width 103 height 43
